Goal: Task Accomplishment & Management: Manage account settings

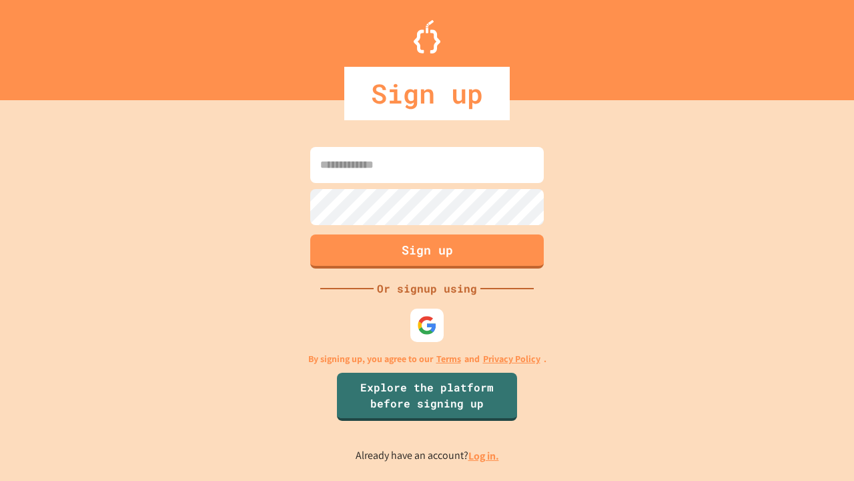
click at [485, 455] on link "Log in." at bounding box center [484, 456] width 31 height 14
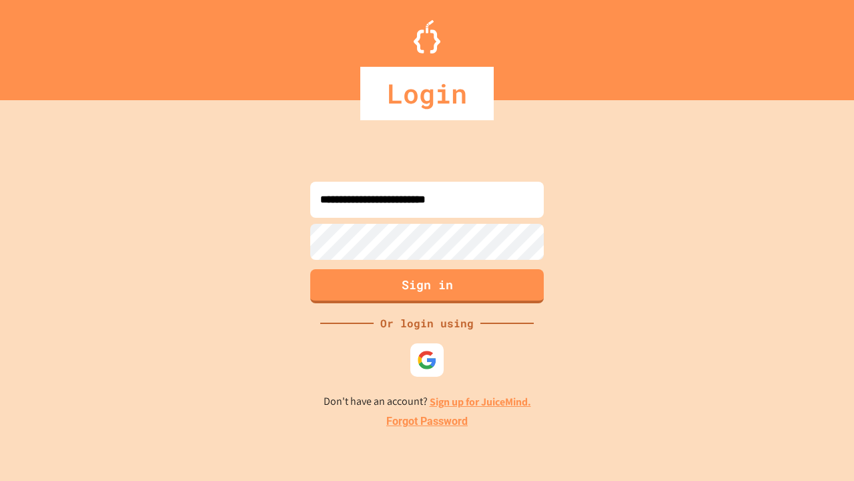
type input "**********"
